Goal: Find contact information: Find contact information

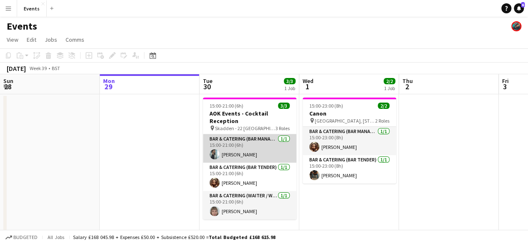
drag, startPoint x: 235, startPoint y: 149, endPoint x: 253, endPoint y: 156, distance: 19.4
click at [235, 149] on app-card-role "Bar & Catering (Bar Manager) [DATE] 15:00-21:00 (6h) [PERSON_NAME]" at bounding box center [249, 148] width 93 height 28
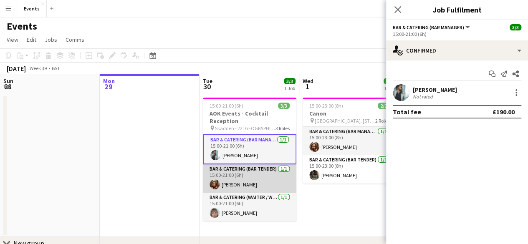
click at [222, 187] on app-card-role "Bar & Catering (Bar Tender) [DATE] 15:00-21:00 (6h) [PERSON_NAME]" at bounding box center [249, 178] width 93 height 28
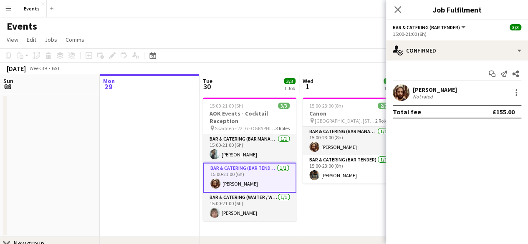
click at [433, 91] on div "[PERSON_NAME]" at bounding box center [435, 90] width 44 height 8
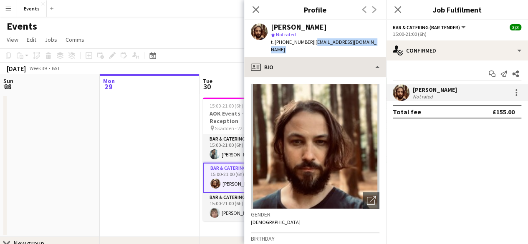
drag, startPoint x: 310, startPoint y: 42, endPoint x: 366, endPoint y: 50, distance: 56.9
click at [366, 50] on app-crew-profile "Close pop-in Profile Previous Next [PERSON_NAME] Short star Not rated t. [PHONE…" at bounding box center [315, 122] width 142 height 244
copy app-crew-profile "[EMAIL_ADDRESS][DOMAIN_NAME] profile"
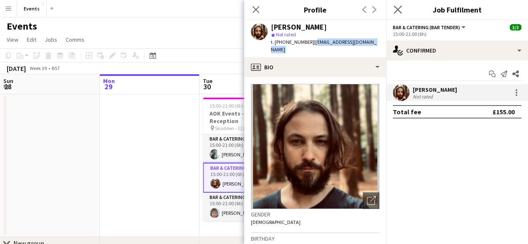
click at [398, 14] on app-icon "Close pop-in" at bounding box center [398, 10] width 12 height 12
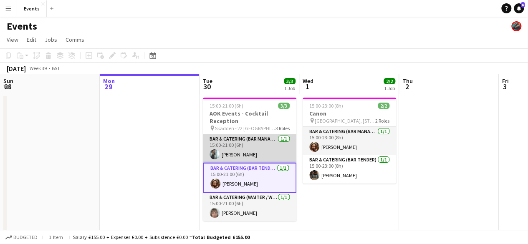
click at [244, 157] on app-card-role "Bar & Catering (Bar Manager) [DATE] 15:00-21:00 (6h) [PERSON_NAME]" at bounding box center [249, 148] width 93 height 28
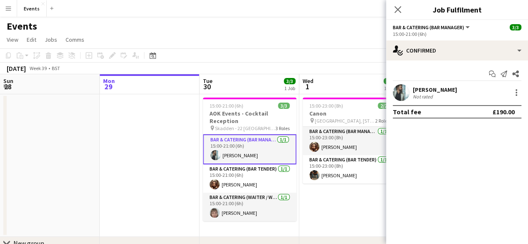
click at [427, 88] on div "[PERSON_NAME]" at bounding box center [435, 90] width 44 height 8
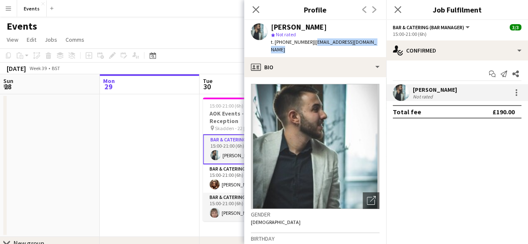
drag, startPoint x: 312, startPoint y: 41, endPoint x: 376, endPoint y: 41, distance: 64.3
click at [376, 41] on div "[PERSON_NAME] star Not rated t. [PHONE_NUMBER] | [EMAIL_ADDRESS][DOMAIN_NAME]" at bounding box center [315, 38] width 142 height 37
copy span "[EMAIL_ADDRESS][DOMAIN_NAME]"
click at [209, 212] on app-card-role "Bar & Catering (Waiter / waitress) [DATE] 15:00-21:00 (6h) [PERSON_NAME]" at bounding box center [249, 207] width 93 height 28
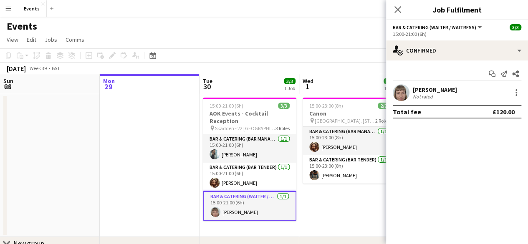
click at [415, 100] on div "[PERSON_NAME] Not rated" at bounding box center [457, 92] width 142 height 17
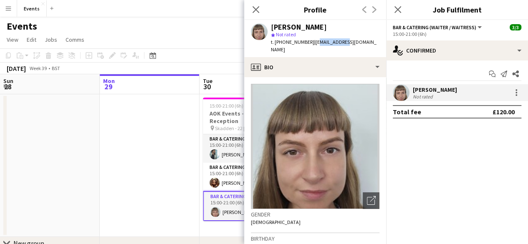
drag, startPoint x: 311, startPoint y: 41, endPoint x: 338, endPoint y: 45, distance: 27.3
click at [338, 45] on span "| [EMAIL_ADDRESS][DOMAIN_NAME]" at bounding box center [324, 46] width 106 height 14
drag, startPoint x: 309, startPoint y: 41, endPoint x: 371, endPoint y: 49, distance: 62.3
click at [371, 49] on div "[PERSON_NAME] star Not rated t. [PHONE_NUMBER] | [EMAIL_ADDRESS][DOMAIN_NAME]" at bounding box center [315, 38] width 142 height 37
copy span "[EMAIL_ADDRESS][DOMAIN_NAME]"
